Goal: Information Seeking & Learning: Learn about a topic

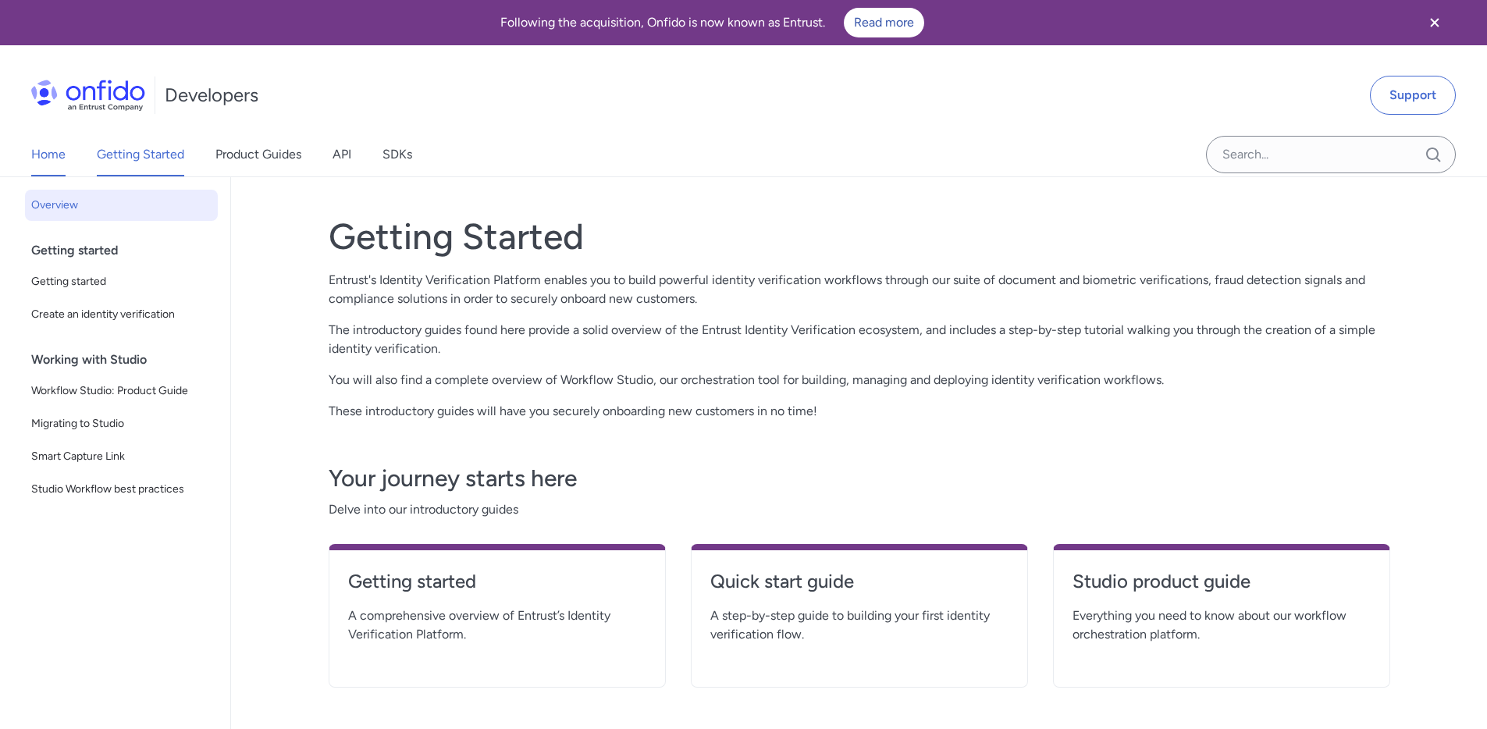
click at [63, 146] on link "Home" at bounding box center [48, 155] width 34 height 44
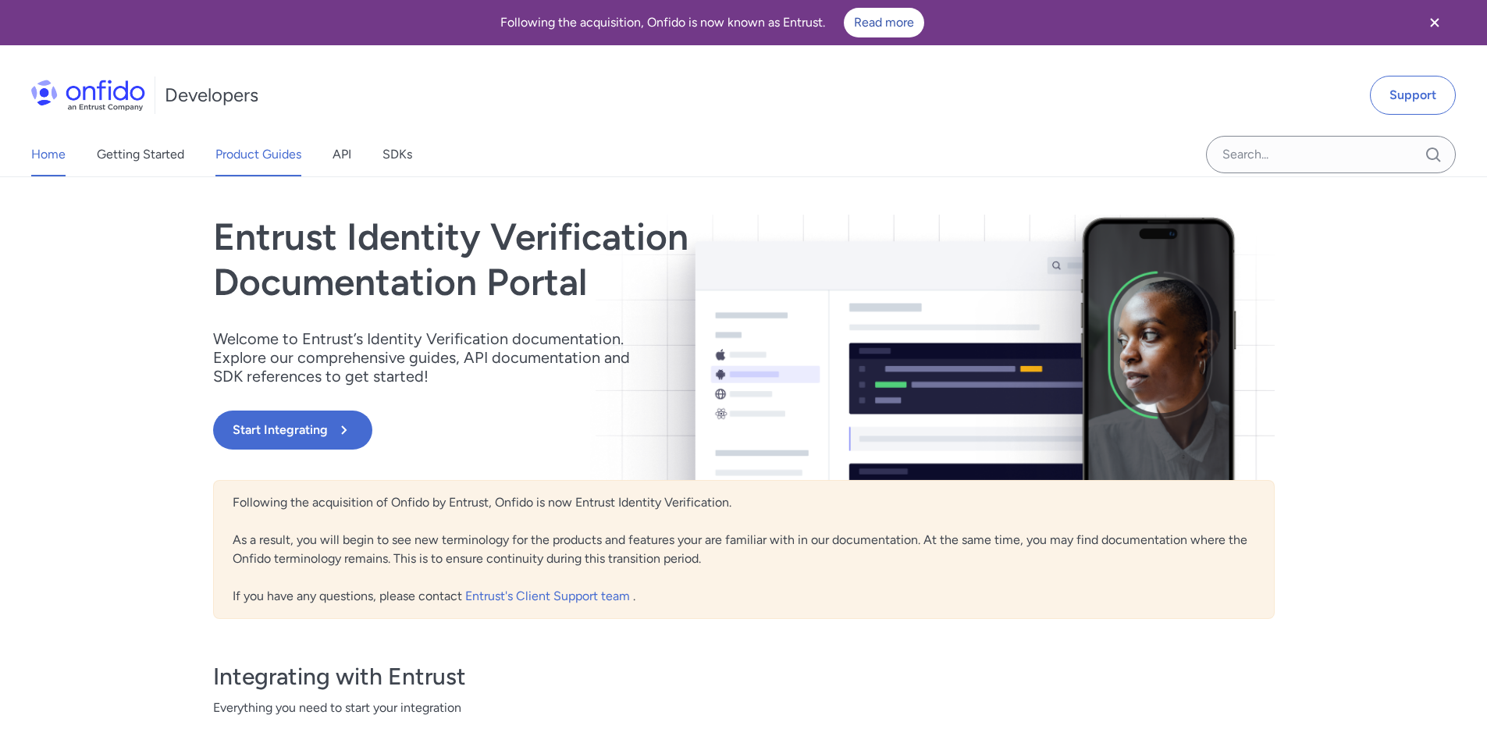
click at [292, 151] on link "Product Guides" at bounding box center [259, 155] width 86 height 44
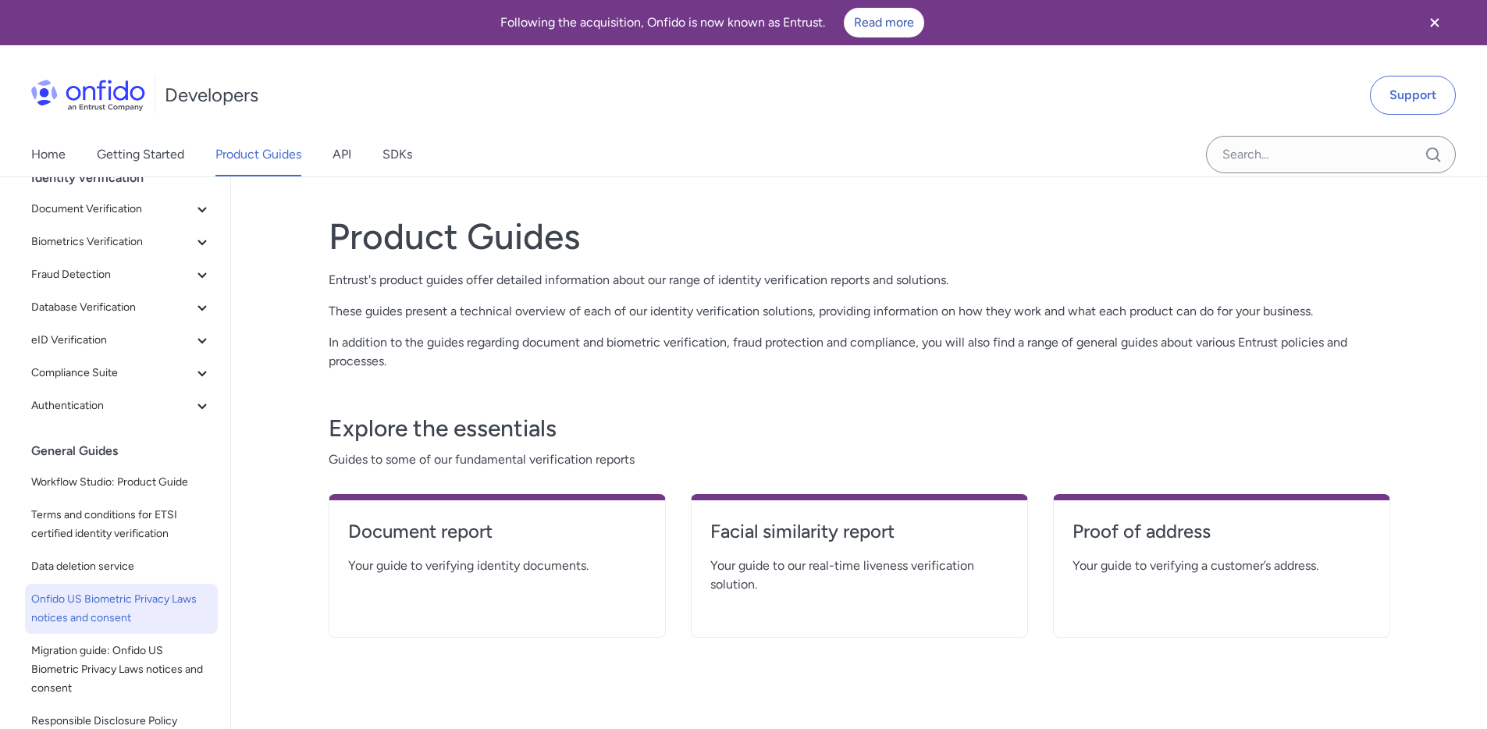
scroll to position [72, 0]
click at [126, 614] on span "Onfido US Biometric Privacy Laws notices and consent" at bounding box center [121, 609] width 180 height 37
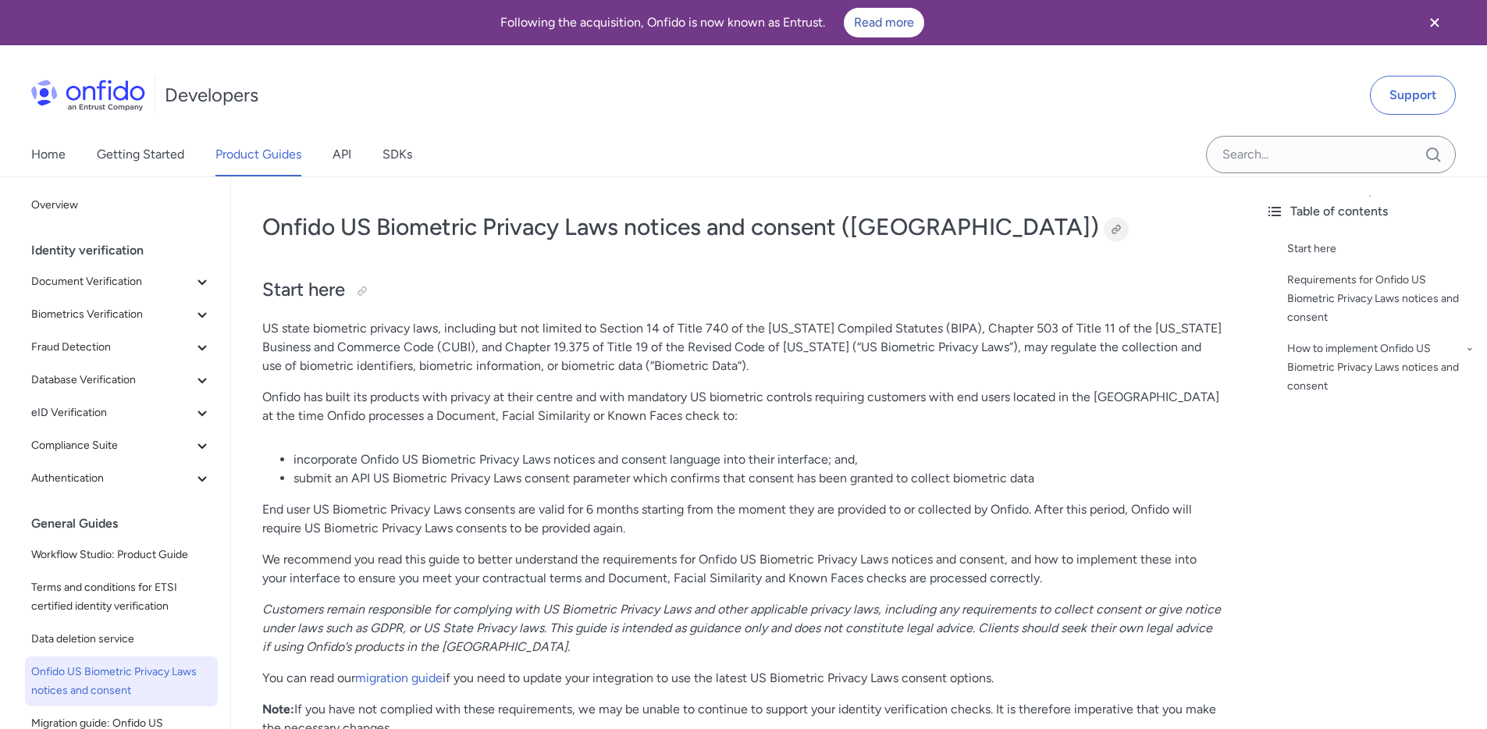
click at [1110, 226] on div at bounding box center [1116, 229] width 12 height 12
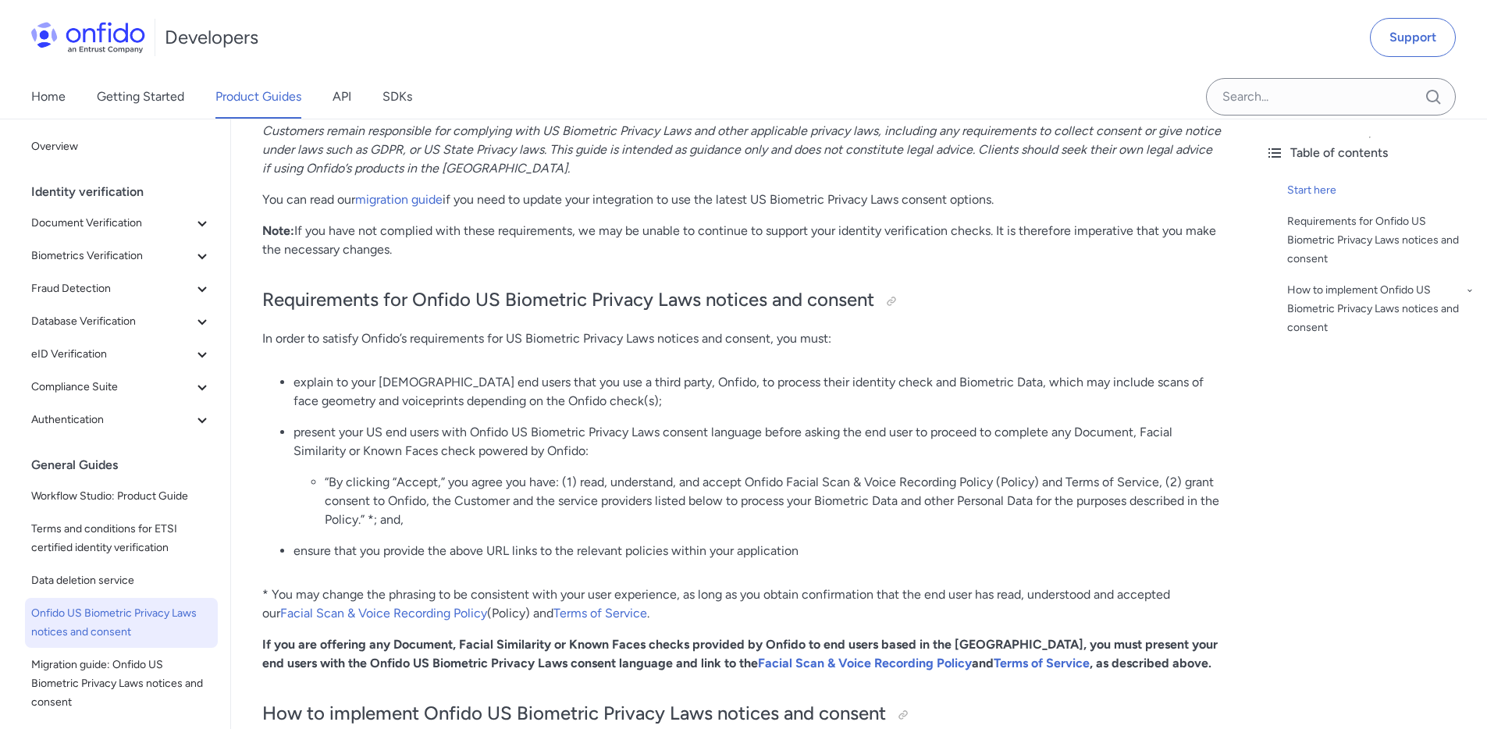
scroll to position [515, 0]
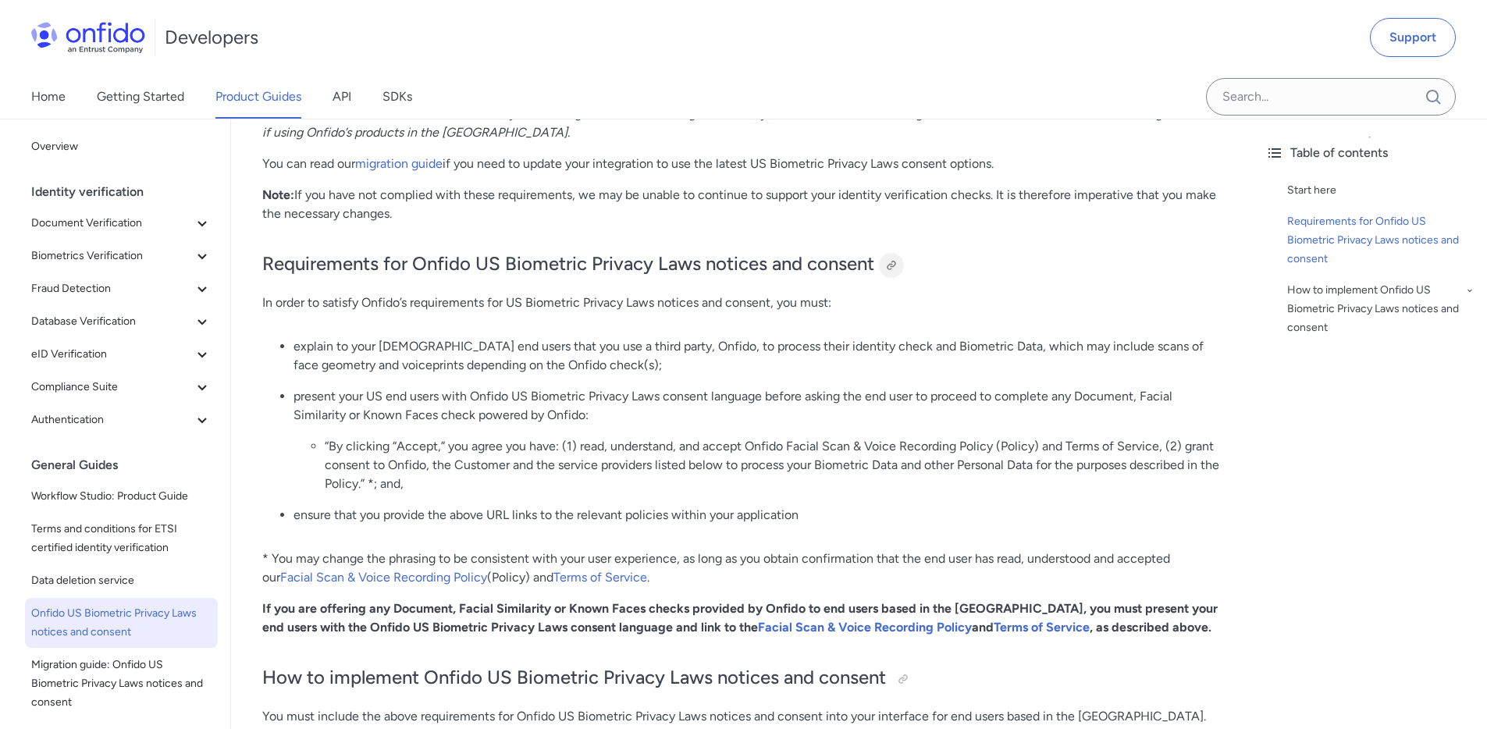
click at [892, 259] on div at bounding box center [891, 265] width 12 height 12
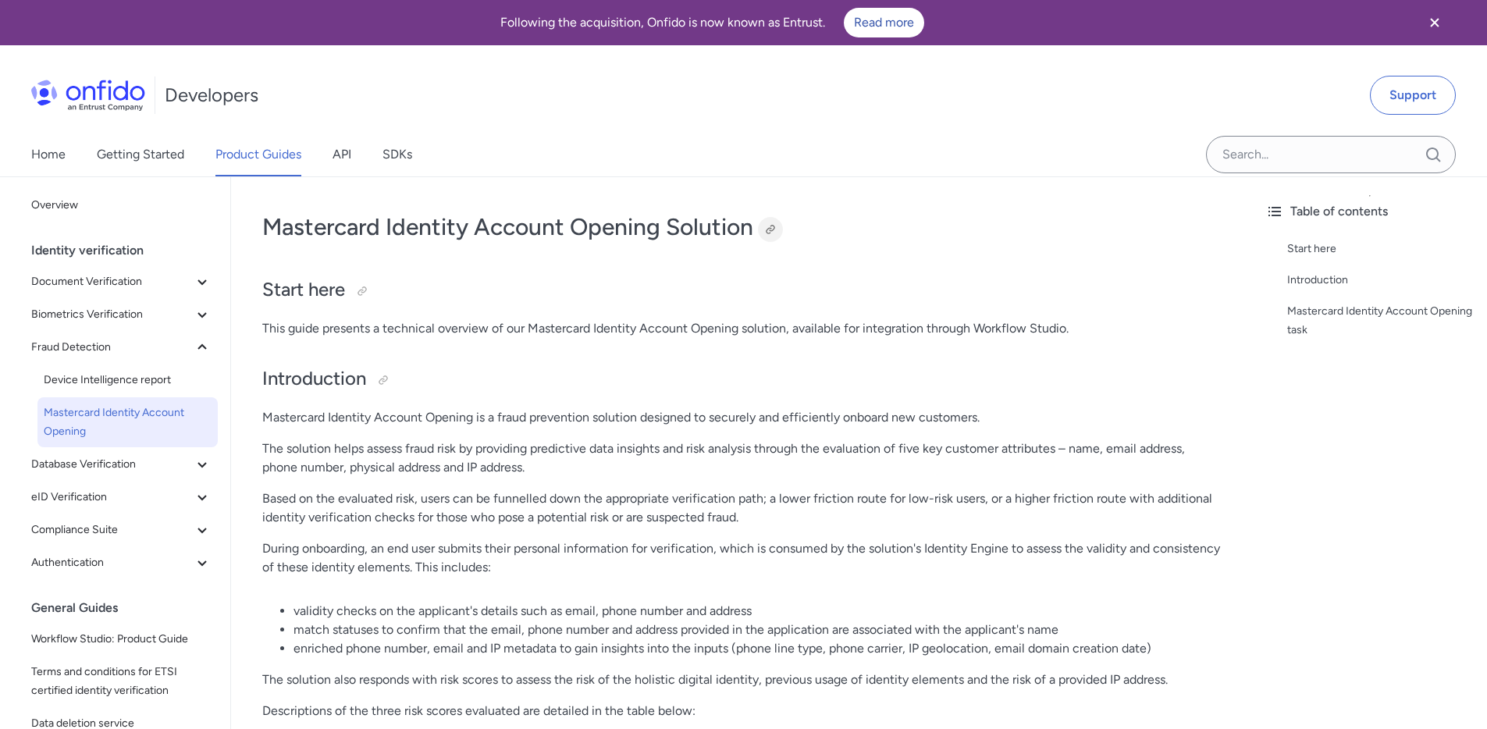
click at [775, 237] on div at bounding box center [770, 229] width 25 height 25
click at [775, 233] on div at bounding box center [770, 229] width 12 height 12
